Goal: Find specific page/section: Find specific page/section

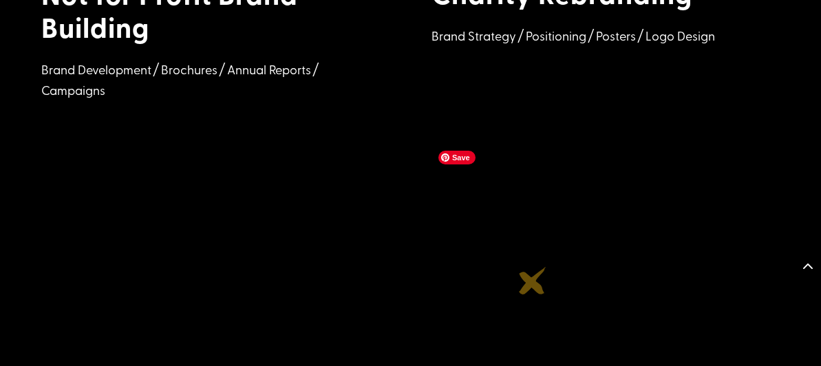
scroll to position [1867, 0]
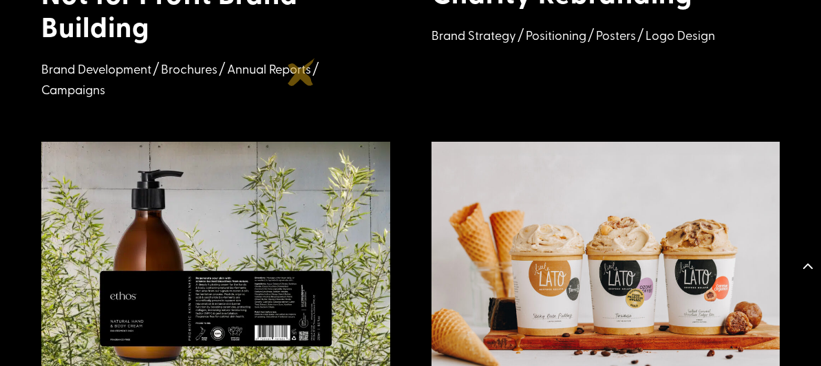
click at [301, 72] on p "Annual Reports" at bounding box center [269, 69] width 84 height 21
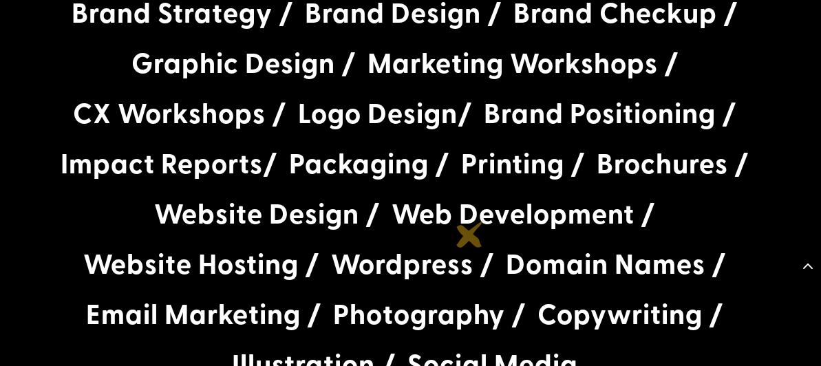
scroll to position [2643, 0]
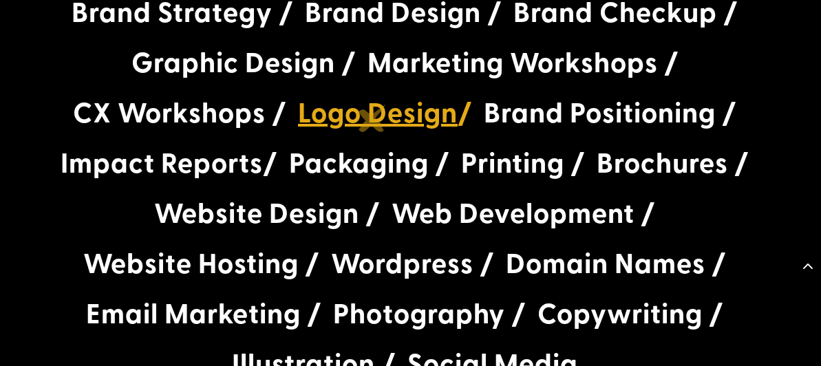
click at [372, 118] on link "Logo Design" at bounding box center [378, 111] width 160 height 39
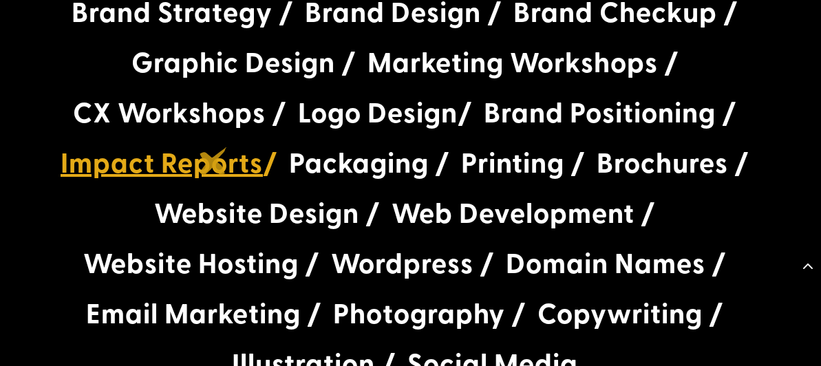
click at [213, 161] on link "Impact Reports" at bounding box center [162, 161] width 202 height 39
